Goal: Navigation & Orientation: Find specific page/section

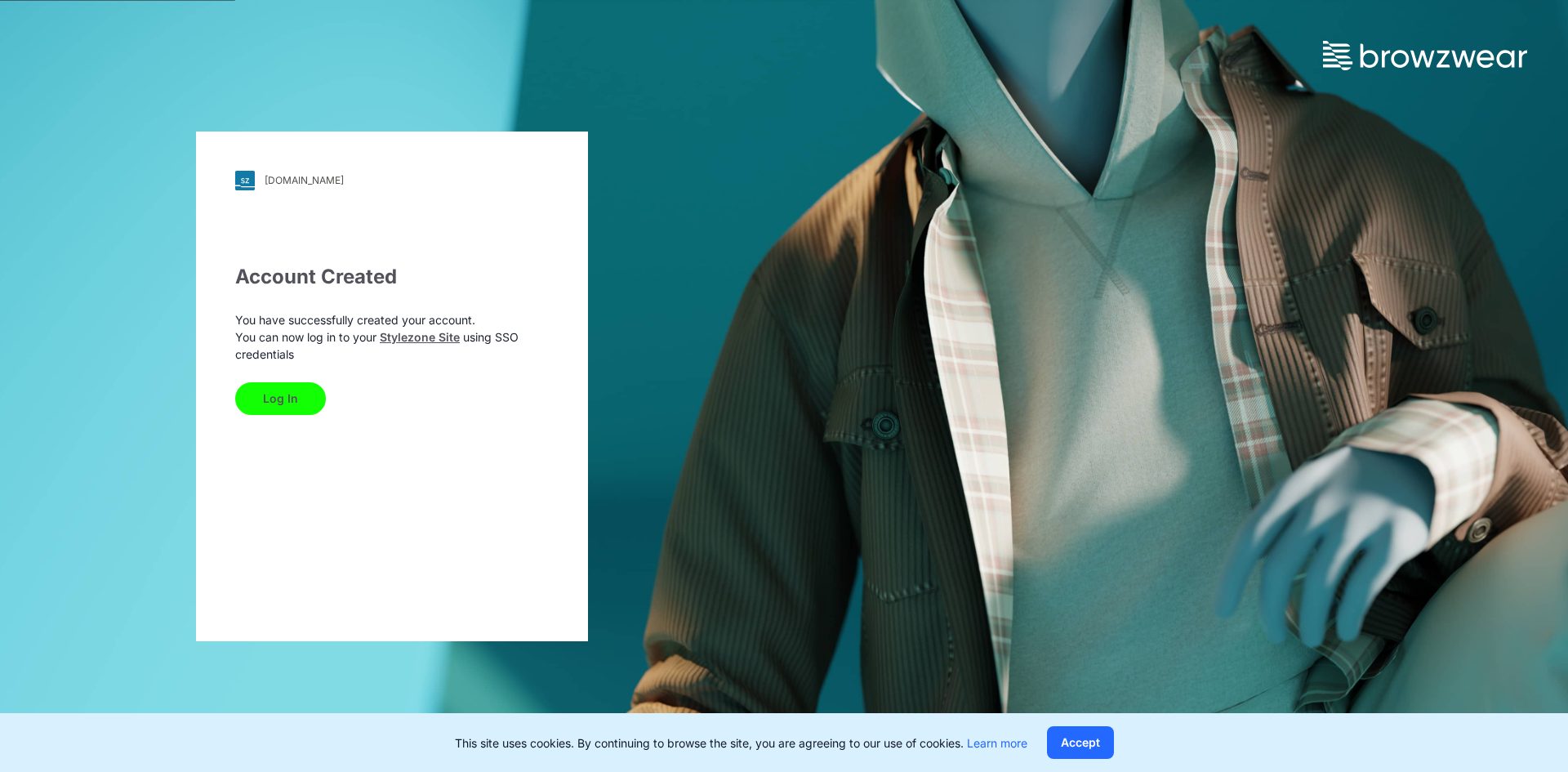
click at [292, 393] on button "Log In" at bounding box center [281, 399] width 91 height 33
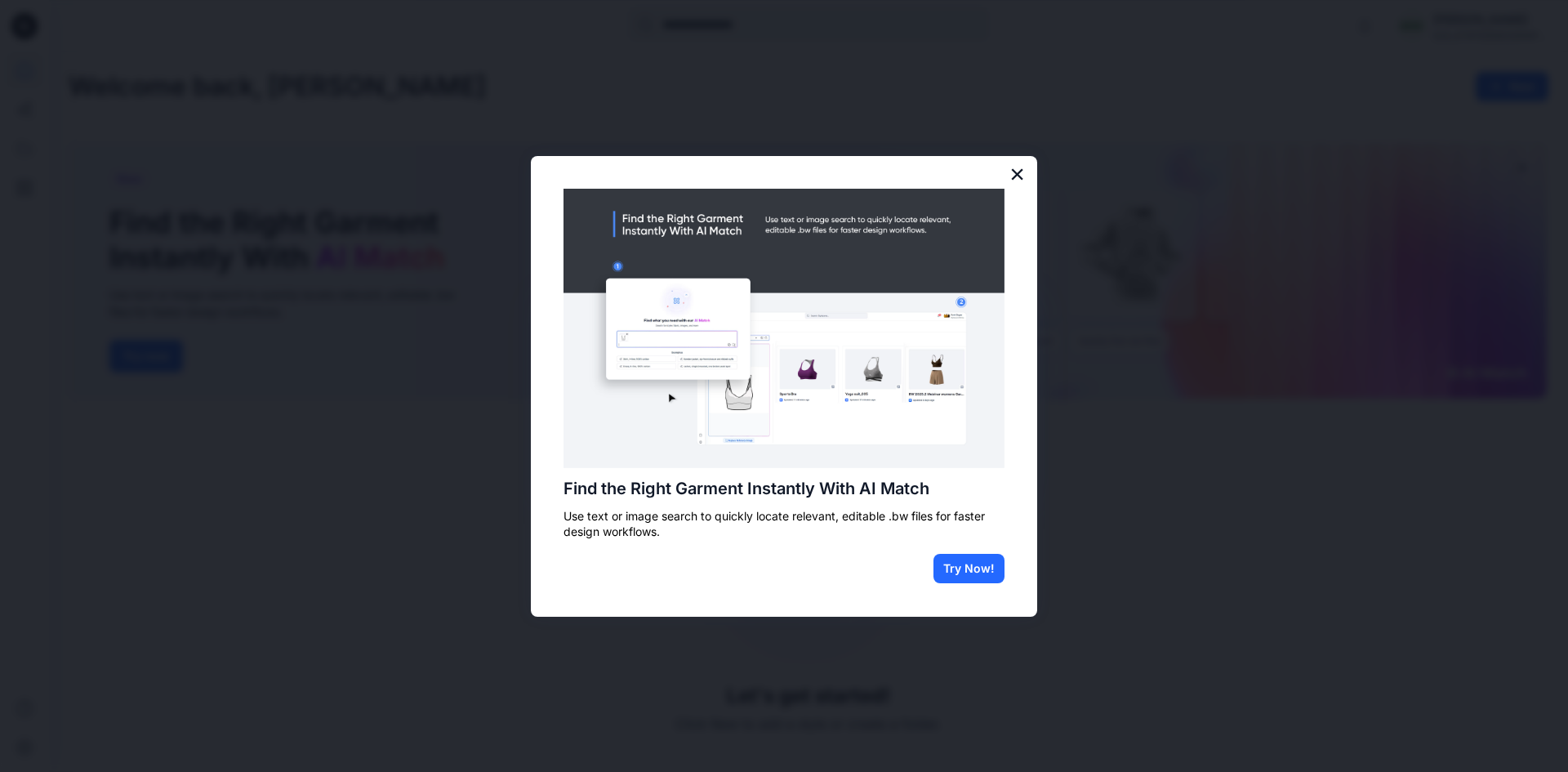
click at [1014, 176] on button "×" at bounding box center [1017, 174] width 15 height 26
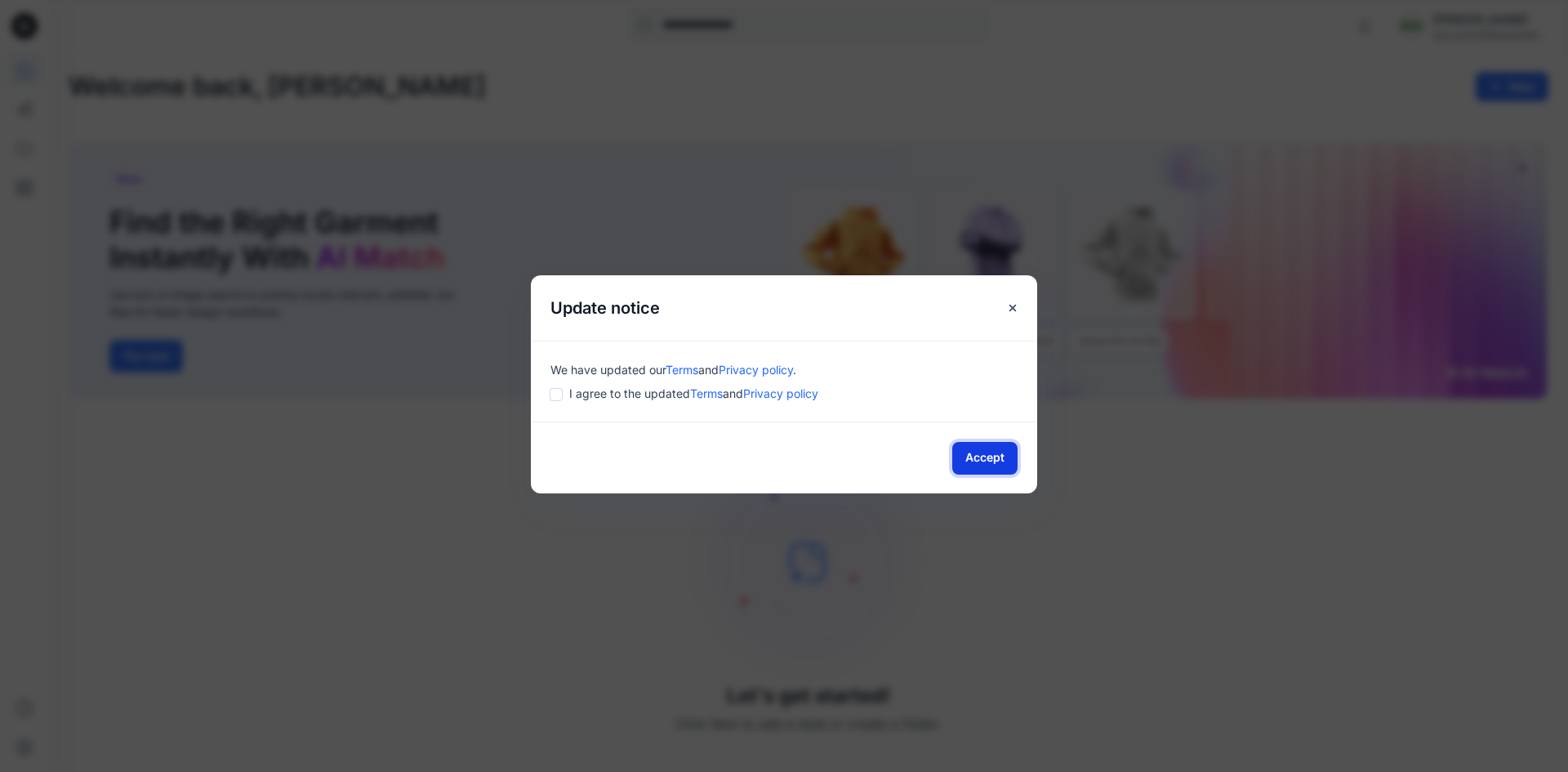
click at [977, 450] on button "Accept" at bounding box center [985, 458] width 66 height 33
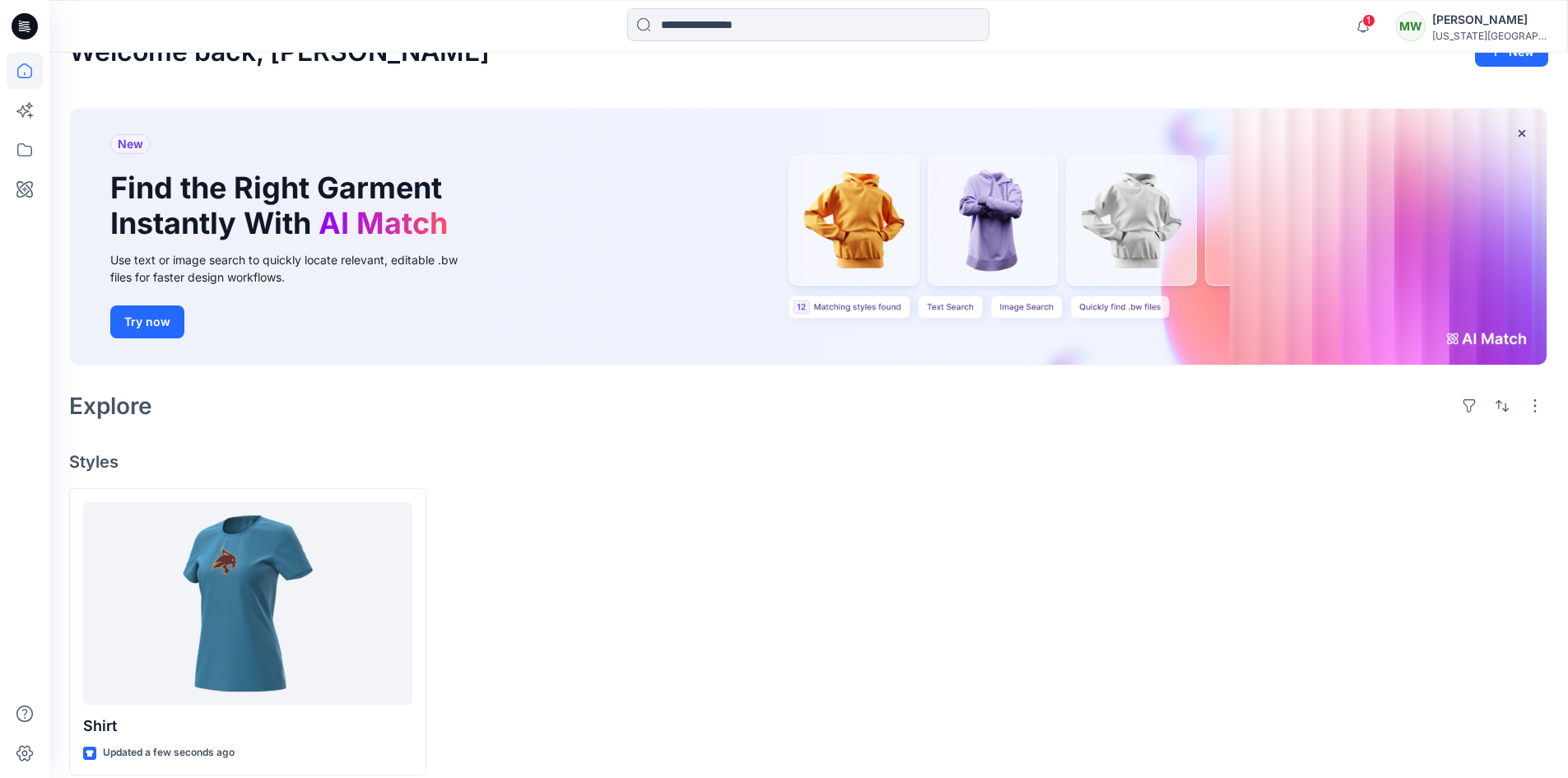
scroll to position [53, 0]
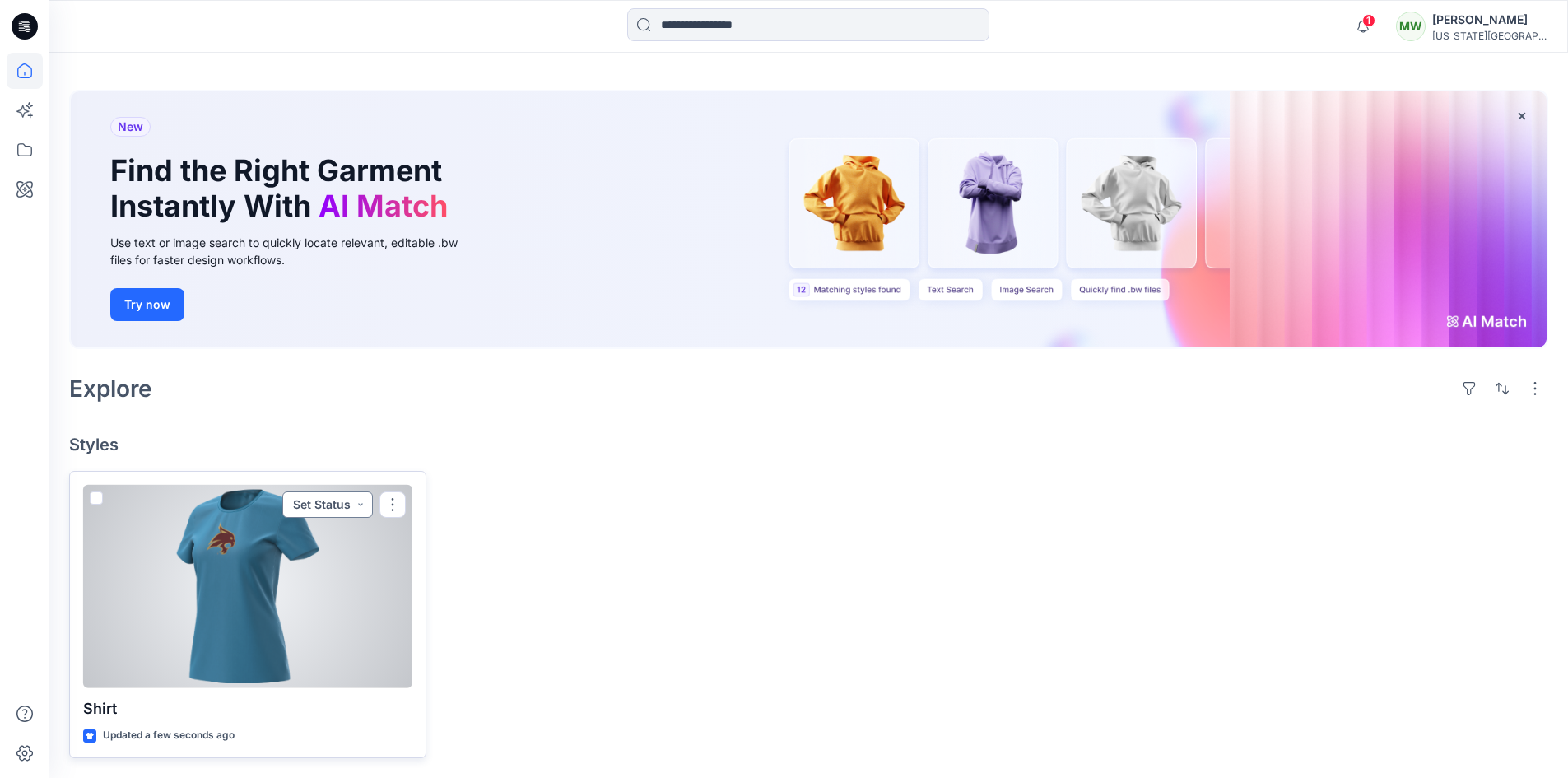
click at [338, 505] on button "Set Status" at bounding box center [327, 505] width 91 height 26
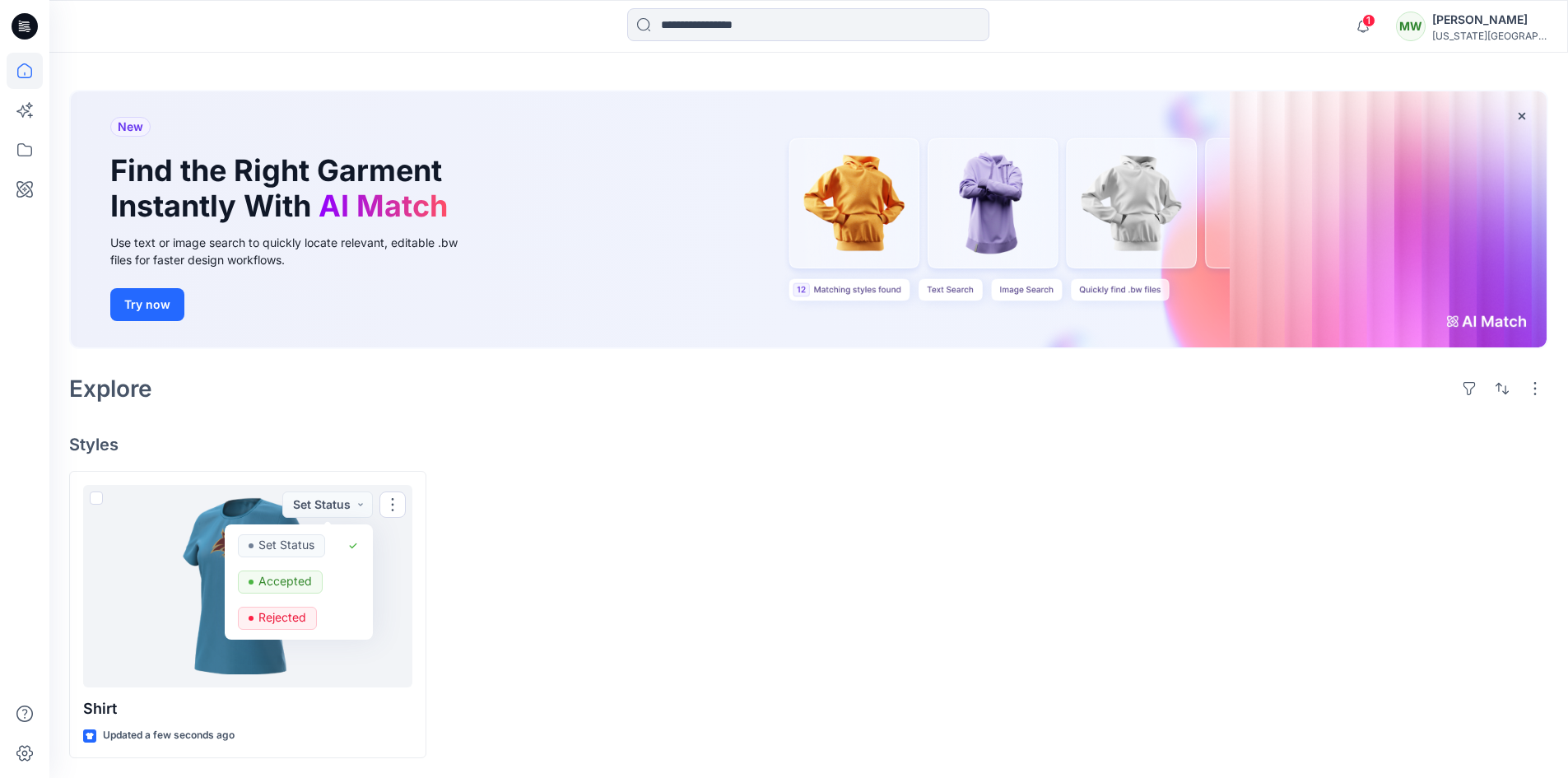
click at [561, 502] on div at bounding box center [621, 614] width 358 height 287
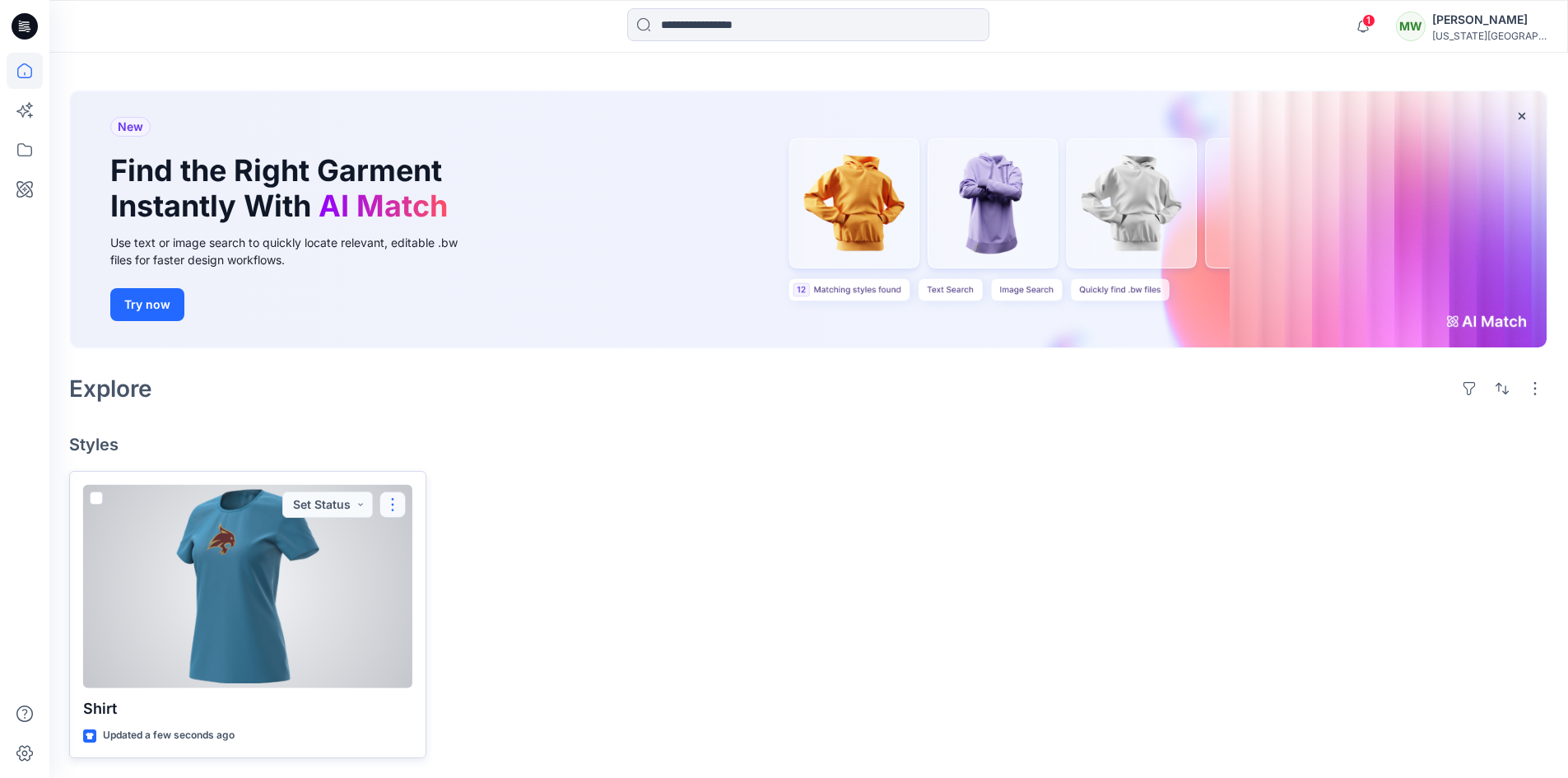
click at [400, 512] on button "button" at bounding box center [392, 505] width 26 height 26
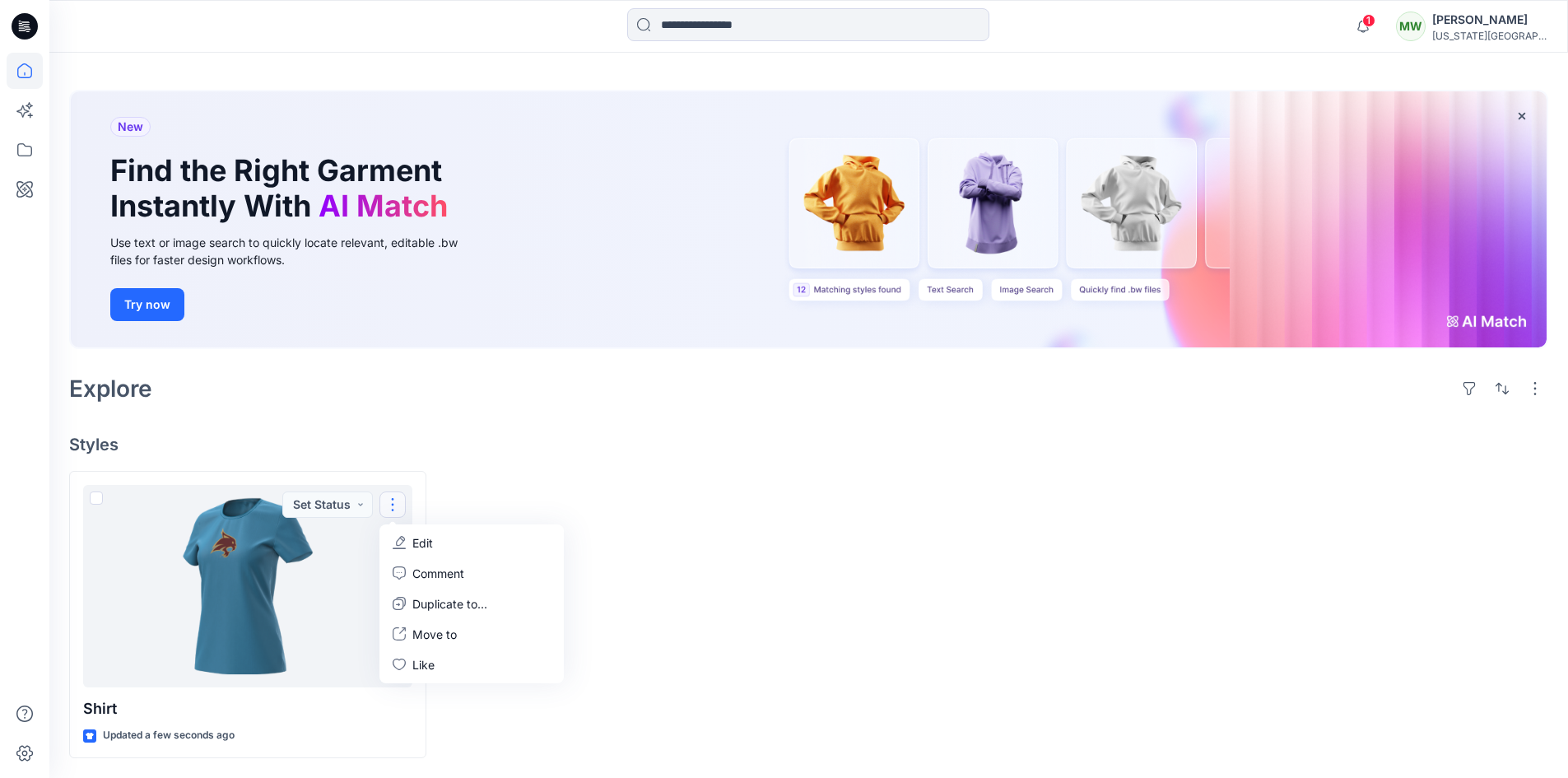
click at [574, 454] on div "Welcome back, Molly New New Find the Right Garment Instantly With AI Match Use …" at bounding box center [809, 389] width 1519 height 778
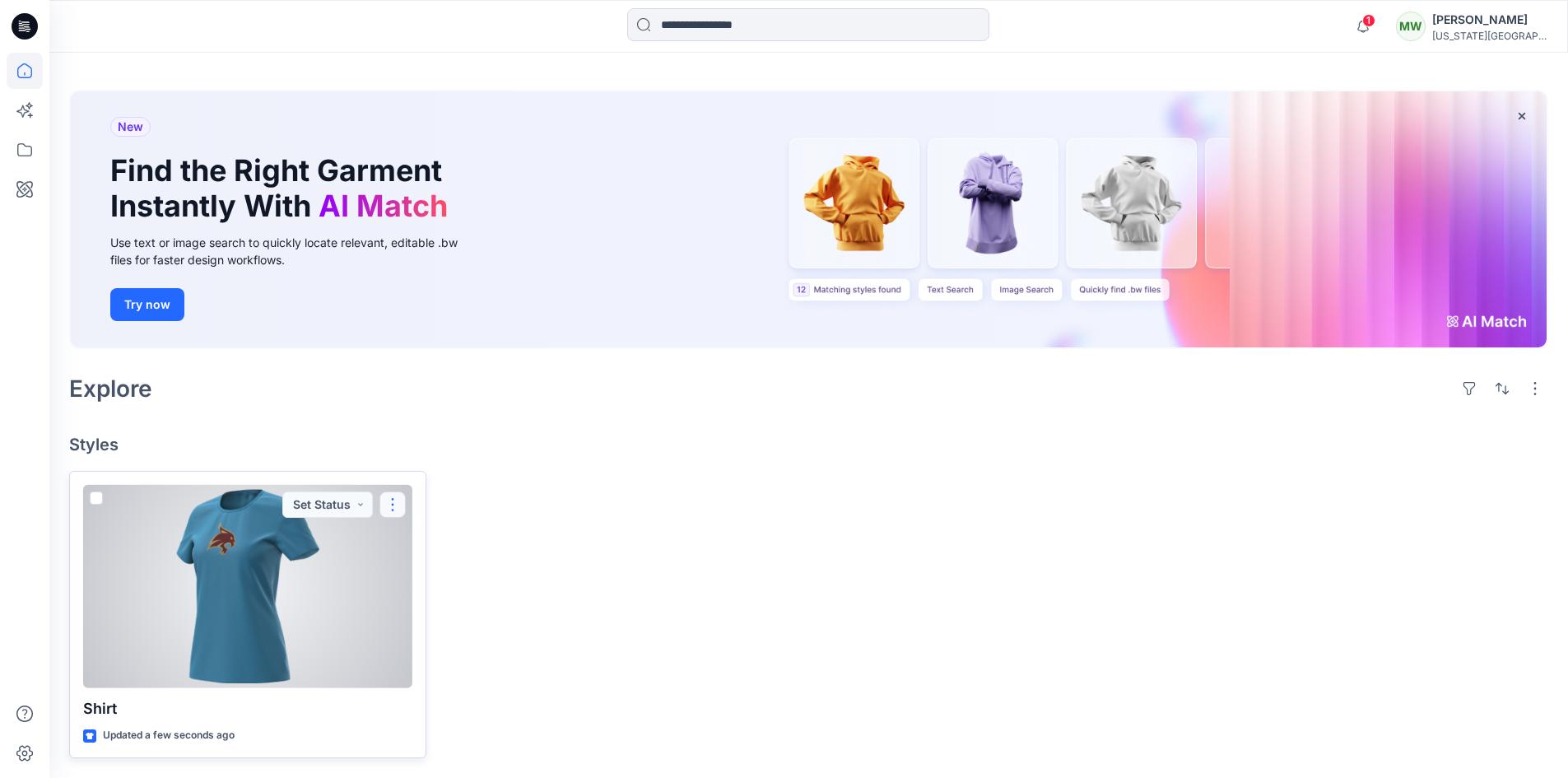
click at [388, 512] on button "button" at bounding box center [392, 505] width 26 height 26
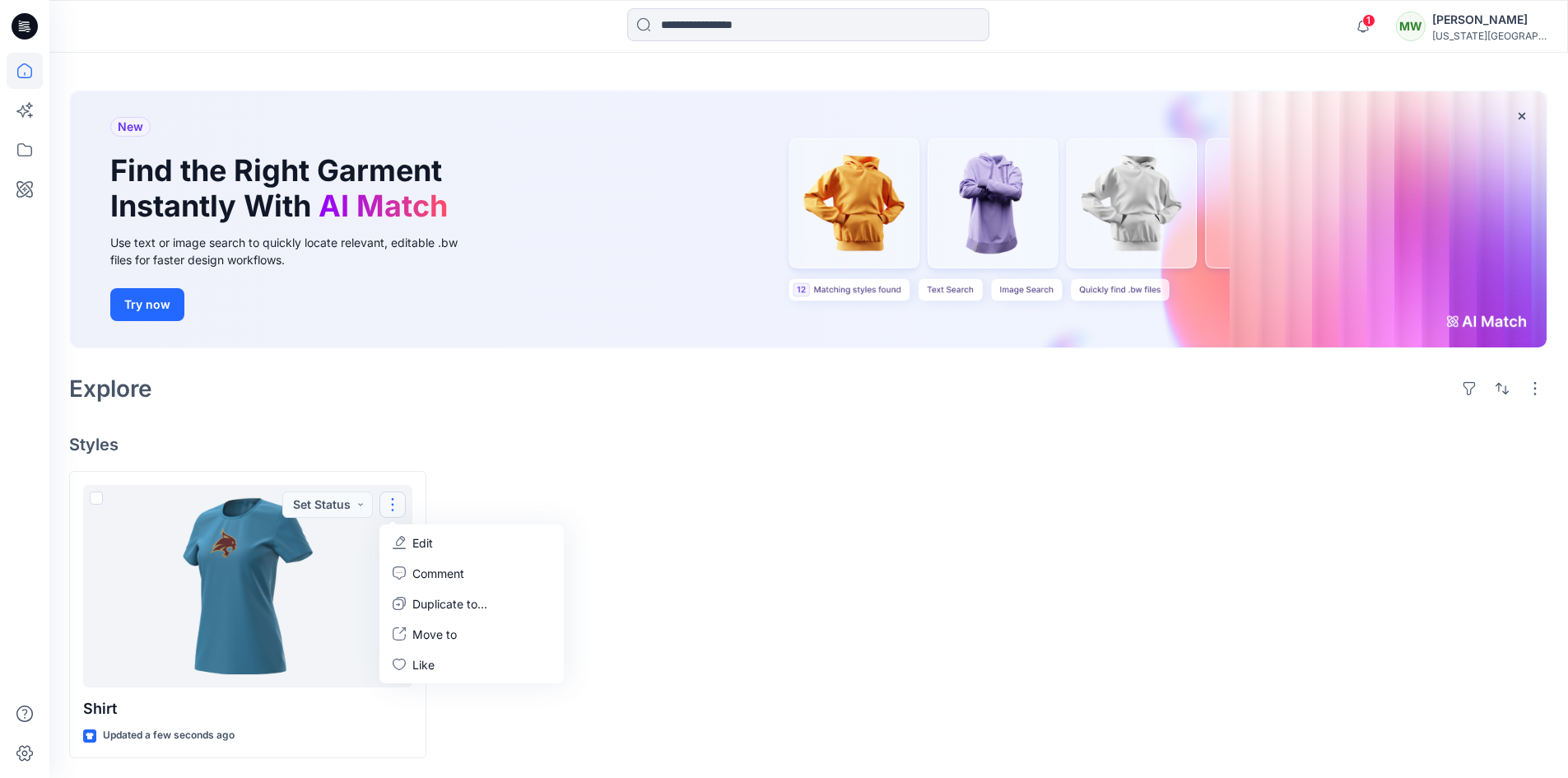
click at [897, 560] on div at bounding box center [996, 614] width 358 height 287
